Goal: Obtain resource: Download file/media

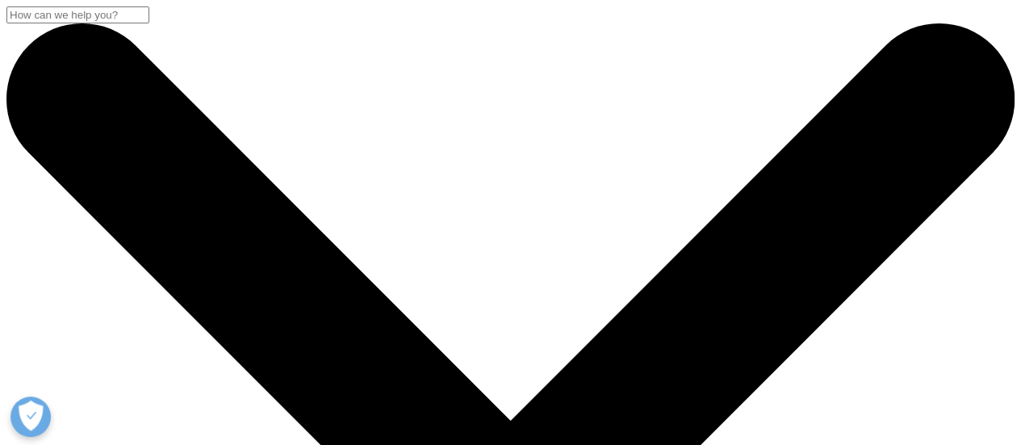
scroll to position [368, 0]
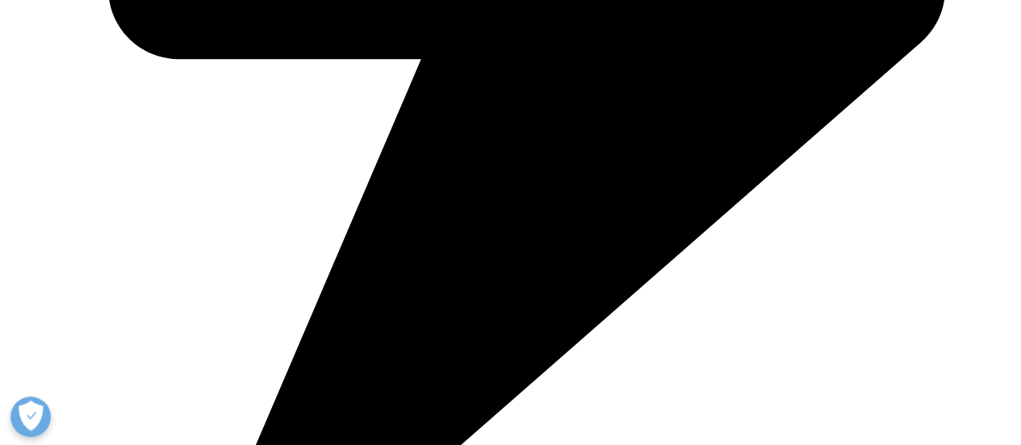
scroll to position [975, 0]
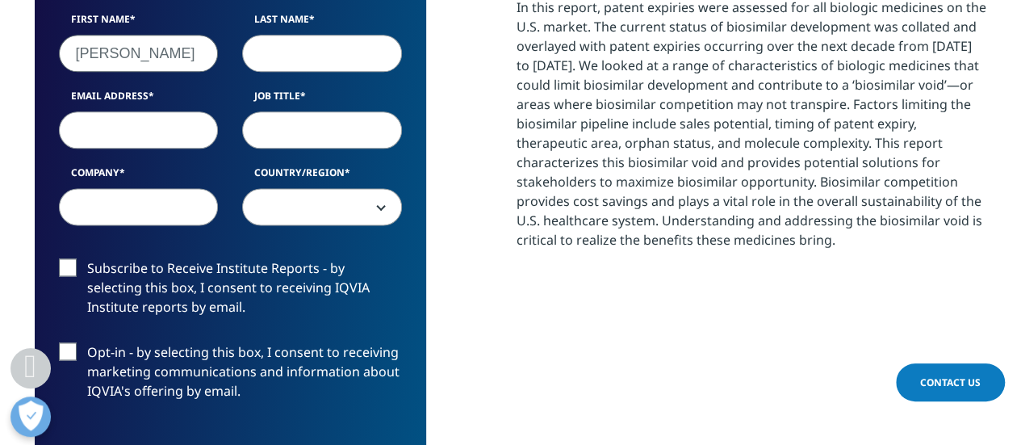
type input "[PERSON_NAME]"
type input "Fan"
type input "[EMAIL_ADDRESS][PERSON_NAME][PERSON_NAME][DOMAIN_NAME]"
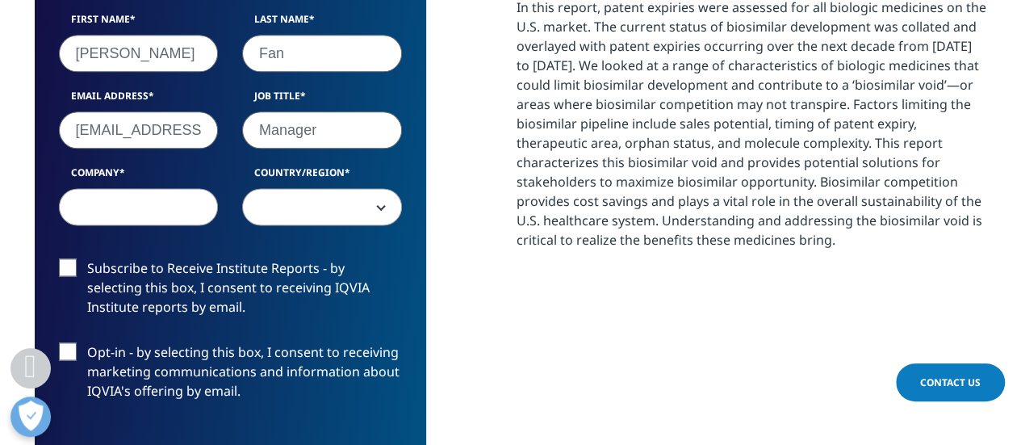
type input "Manager"
type input "Mayo Clinic"
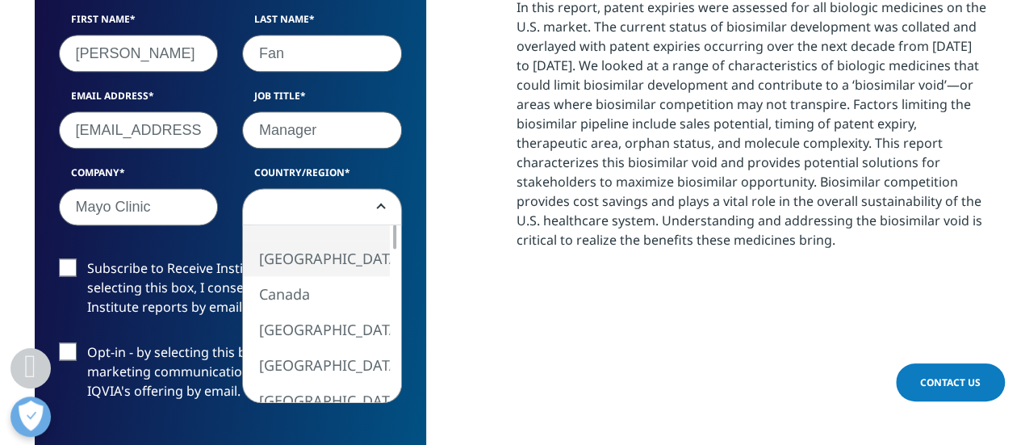
select select "[GEOGRAPHIC_DATA]"
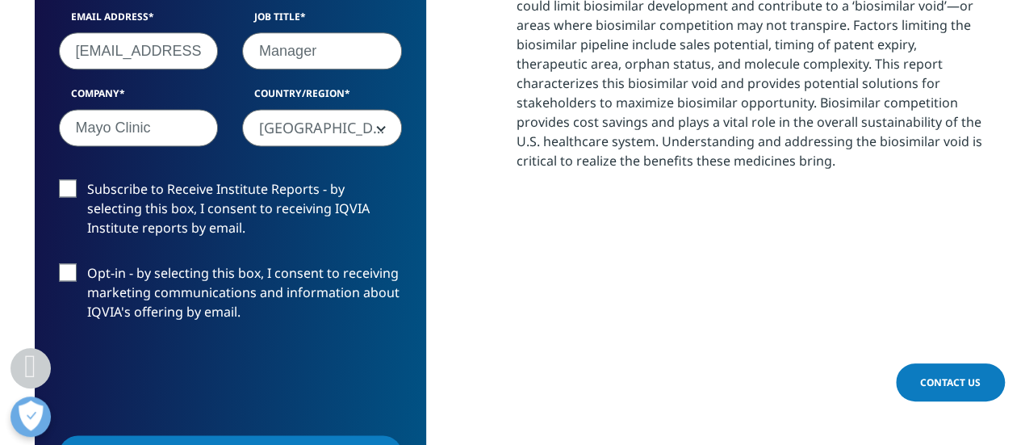
scroll to position [1143, 0]
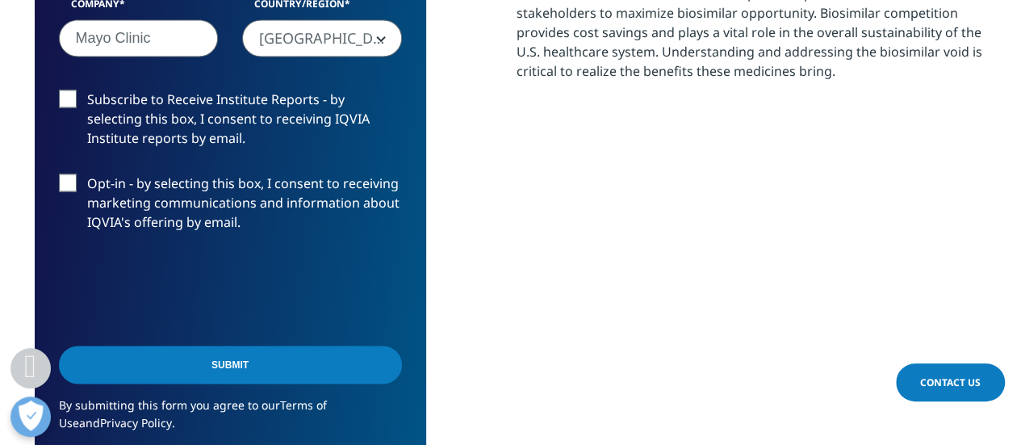
click at [214, 371] on input "Submit" at bounding box center [230, 365] width 343 height 38
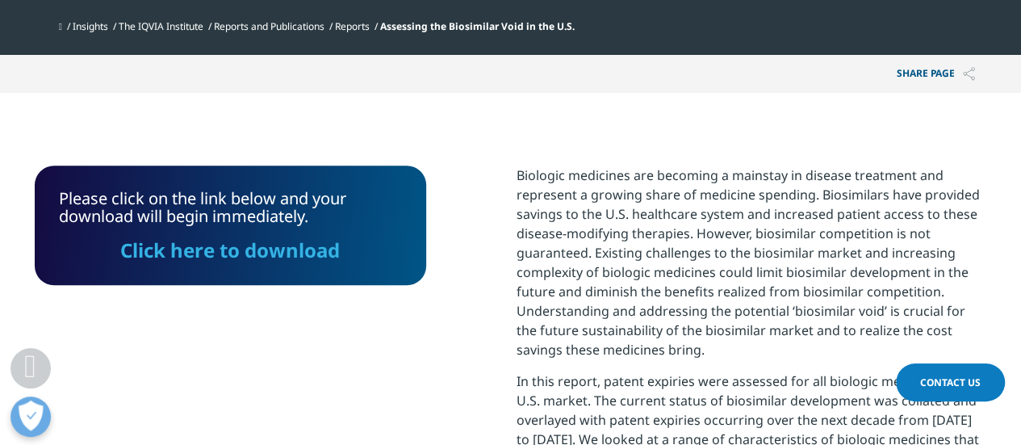
scroll to position [597, 0]
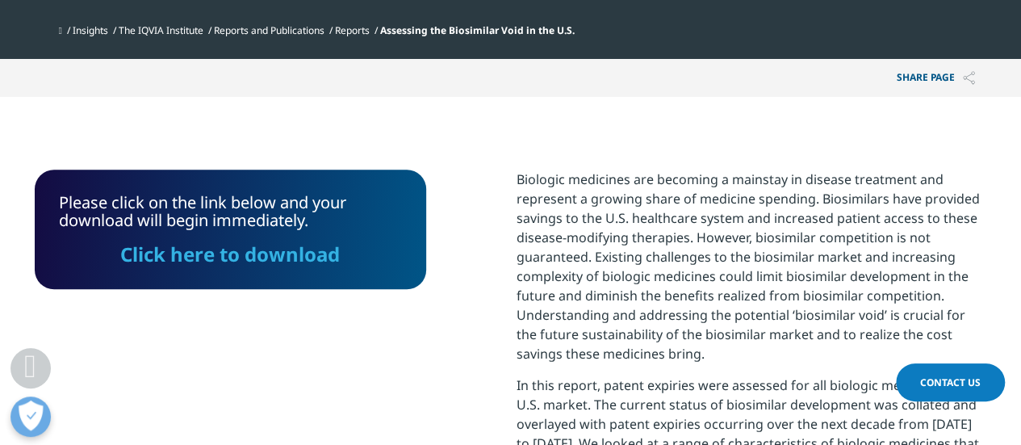
click at [222, 248] on link "Click here to download" at bounding box center [230, 254] width 220 height 27
